Goal: Task Accomplishment & Management: Complete application form

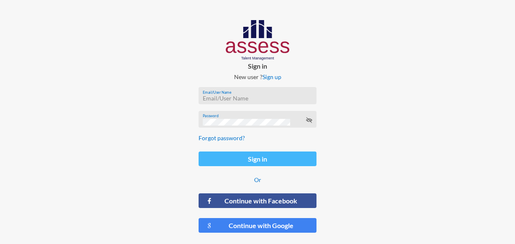
type input "[EMAIL_ADDRESS][DOMAIN_NAME]"
click at [231, 153] on button "Sign in" at bounding box center [258, 158] width 118 height 15
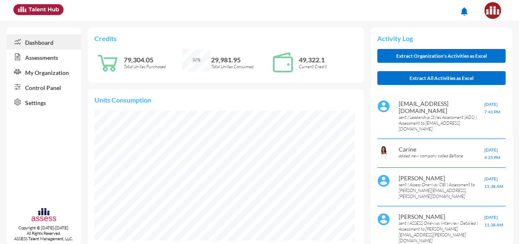
scroll to position [16, 16]
click at [53, 56] on link "Assessments" at bounding box center [44, 56] width 74 height 15
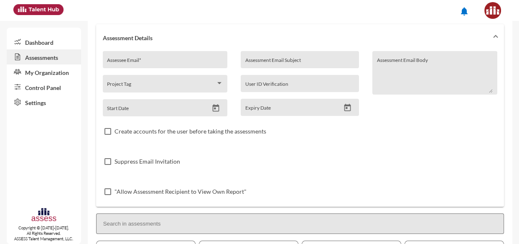
scroll to position [111, 0]
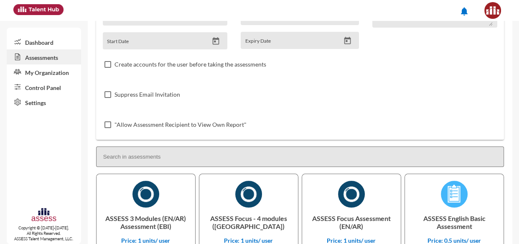
click at [204, 162] on input at bounding box center [300, 156] width 408 height 20
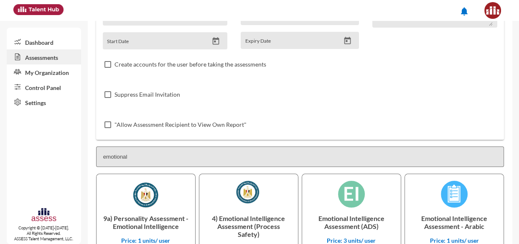
type input "emotional"
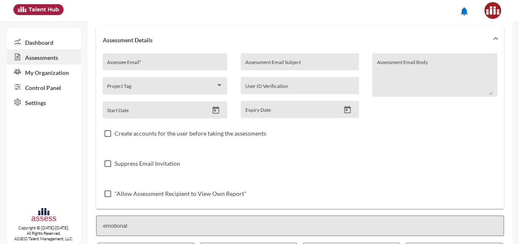
scroll to position [23, 0]
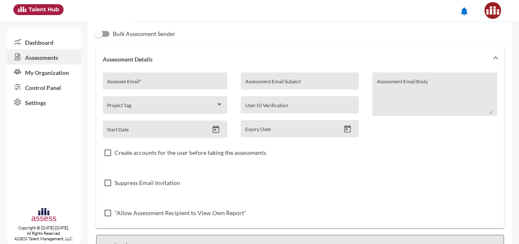
click at [148, 76] on div "Assessee Email *" at bounding box center [165, 80] width 125 height 17
paste input "[EMAIL_ADDRESS][DOMAIN_NAME]"
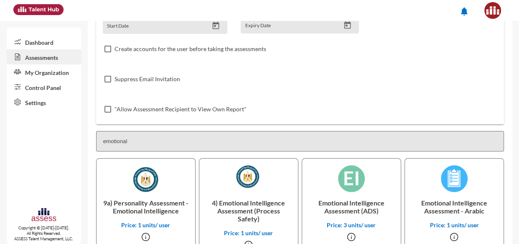
scroll to position [166, 0]
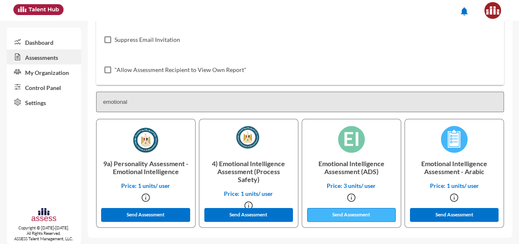
type input "[EMAIL_ADDRESS][DOMAIN_NAME]"
click at [360, 212] on button "Send Assessment" at bounding box center [351, 215] width 89 height 14
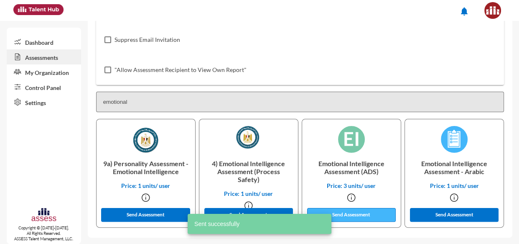
click at [355, 214] on button "Send Assessment" at bounding box center [351, 215] width 89 height 14
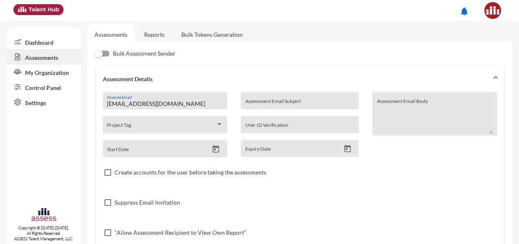
scroll to position [0, 0]
